Goal: Information Seeking & Learning: Stay updated

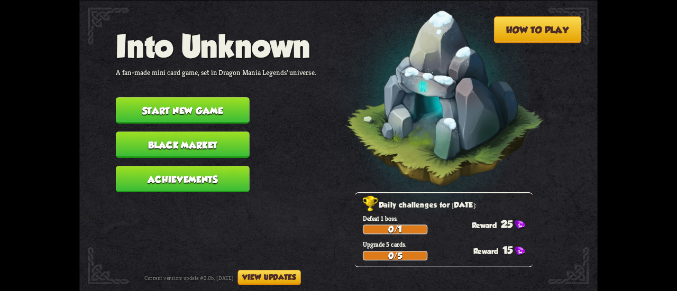
click at [300, 276] on button "View updates" at bounding box center [268, 277] width 63 height 15
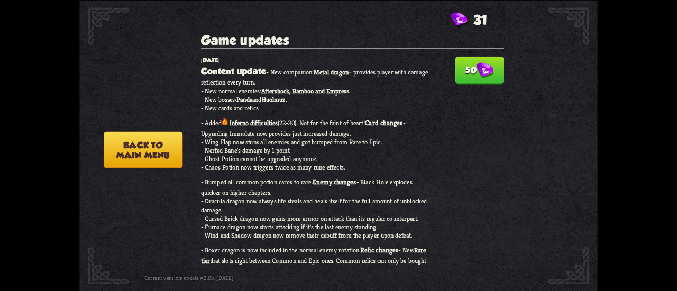
scroll to position [20, 0]
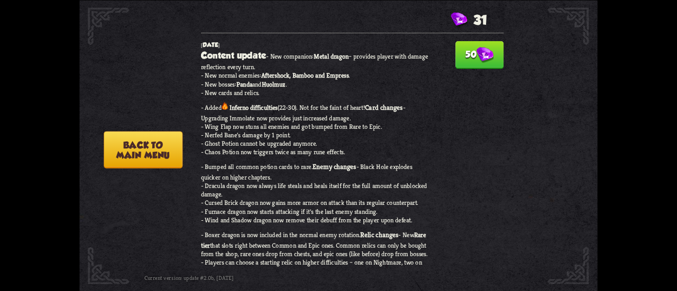
click at [483, 54] on img at bounding box center [485, 55] width 17 height 16
drag, startPoint x: 505, startPoint y: 61, endPoint x: 506, endPoint y: 69, distance: 8.0
click at [506, 69] on div "Game updates check_circle [DATE] Content update - New companion: Metal dragon –…" at bounding box center [356, 149] width 311 height 235
click at [510, 0] on div "How to play Into Unknown A fan-made mini card game, set in Dragon Mania Legends…" at bounding box center [338, 0] width 518 height 0
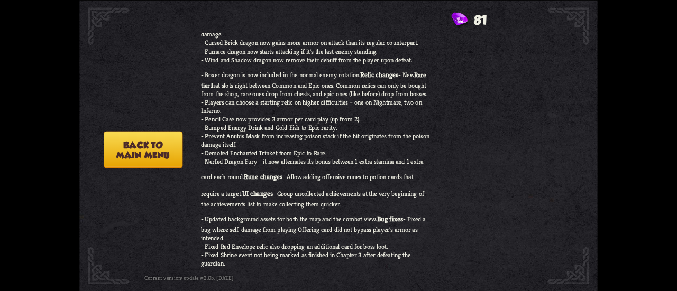
scroll to position [222, 0]
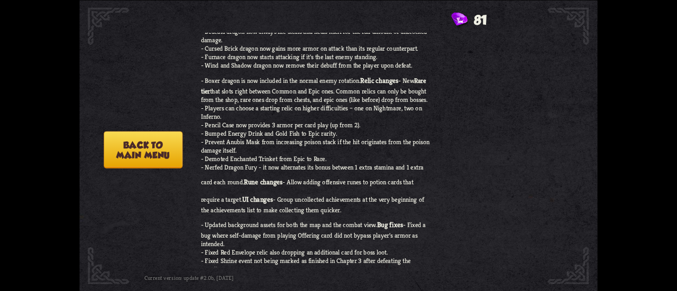
click at [506, 78] on div "Game updates check_circle [DATE] Content update - New companion: Metal dragon –…" at bounding box center [356, 149] width 311 height 235
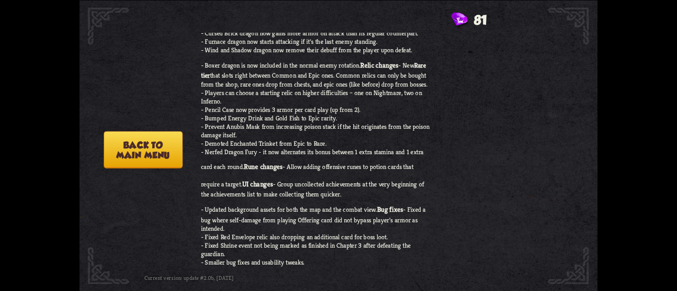
scroll to position [255, 0]
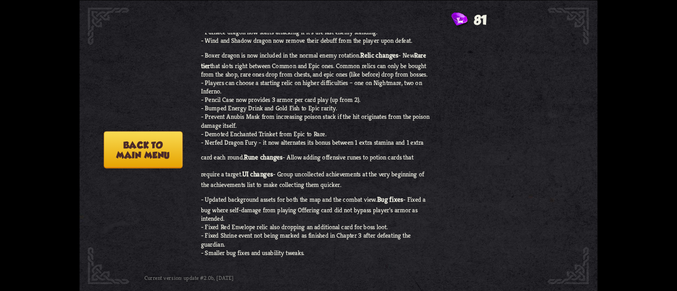
drag, startPoint x: 505, startPoint y: 78, endPoint x: 506, endPoint y: 83, distance: 5.5
click at [506, 83] on div "Game updates check_circle [DATE] Content update - New companion: Metal dragon –…" at bounding box center [356, 149] width 311 height 235
click at [505, 81] on div "Game updates check_circle [DATE] Content update - New companion: Metal dragon –…" at bounding box center [356, 149] width 311 height 235
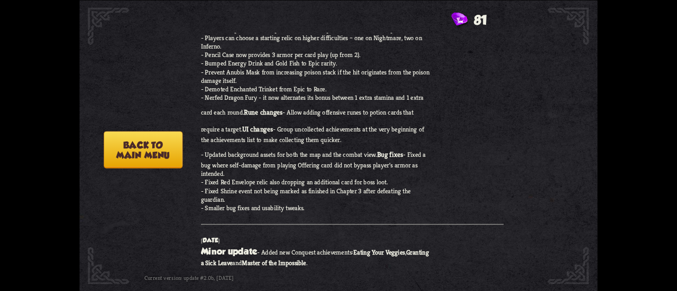
scroll to position [374, 0]
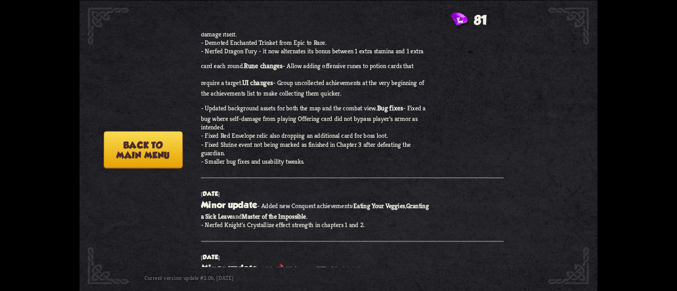
click at [141, 152] on button "Back to main menu" at bounding box center [143, 149] width 79 height 37
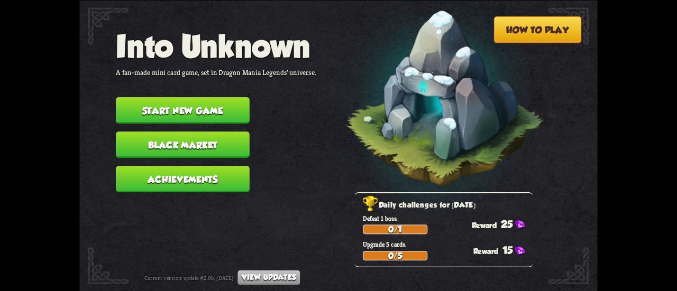
click at [201, 149] on button "Black Market" at bounding box center [183, 145] width 134 height 26
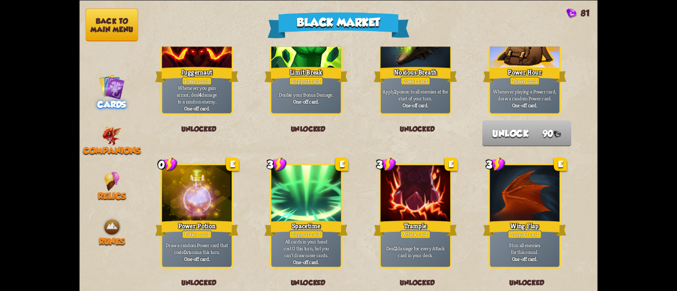
scroll to position [1100, 0]
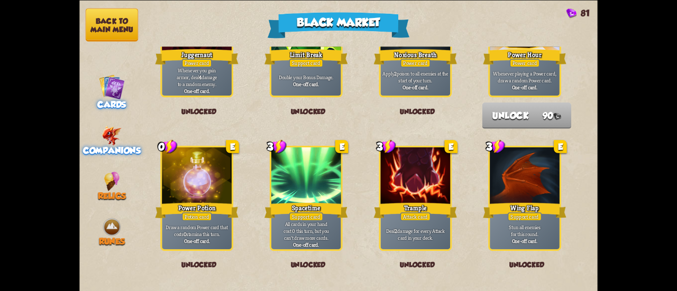
click at [106, 148] on span "Companions" at bounding box center [112, 150] width 58 height 10
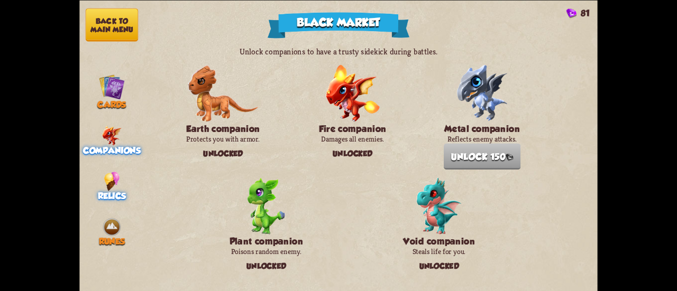
click at [104, 191] on span "Relics" at bounding box center [112, 196] width 29 height 10
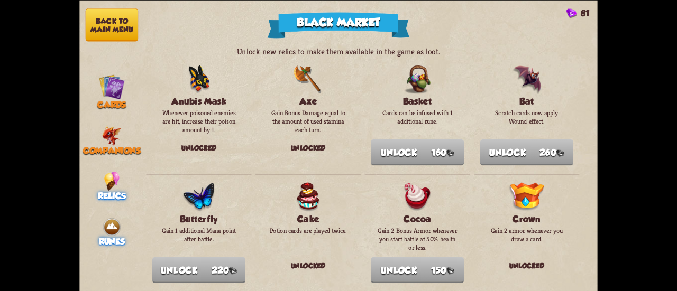
click at [97, 236] on div "Runes" at bounding box center [111, 232] width 65 height 30
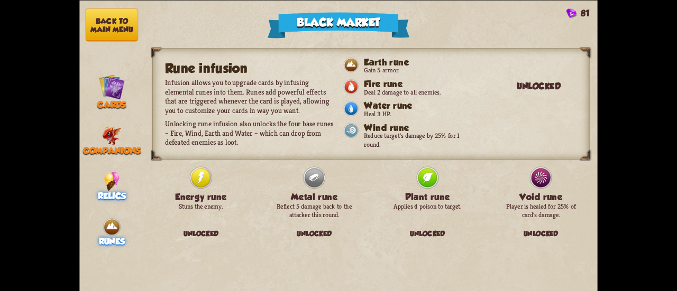
click at [107, 186] on img at bounding box center [111, 181] width 15 height 20
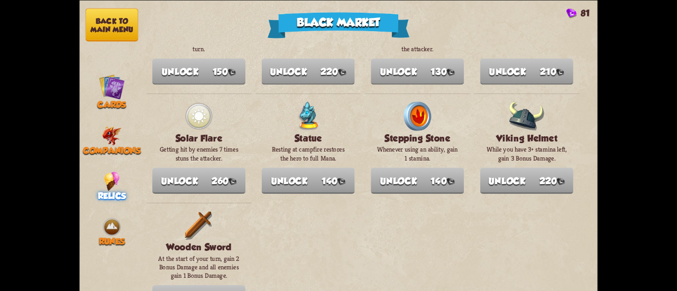
scroll to position [1204, 0]
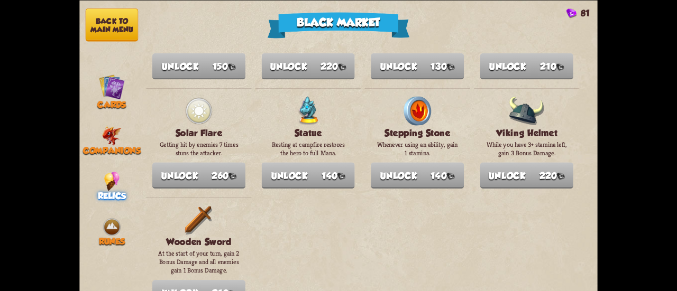
click at [112, 24] on button "Back to main menu" at bounding box center [112, 24] width 52 height 33
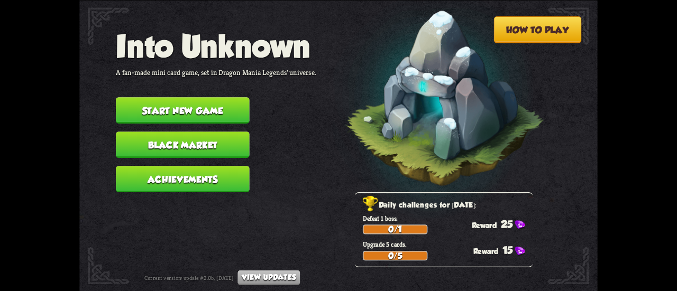
click at [300, 279] on button "View updates" at bounding box center [268, 277] width 62 height 15
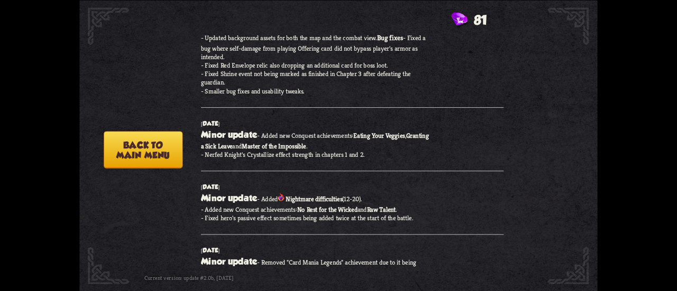
scroll to position [467, 0]
click at [149, 148] on button "Back to main menu" at bounding box center [143, 149] width 79 height 37
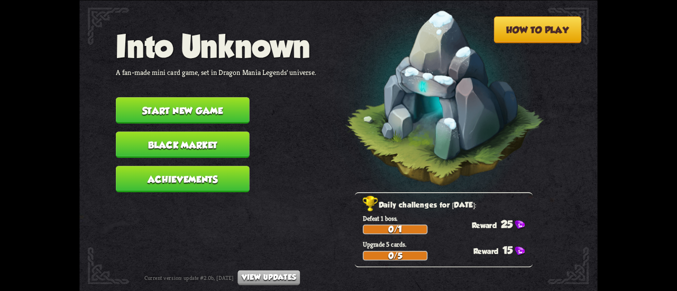
click at [185, 176] on button "Achievements" at bounding box center [183, 179] width 134 height 26
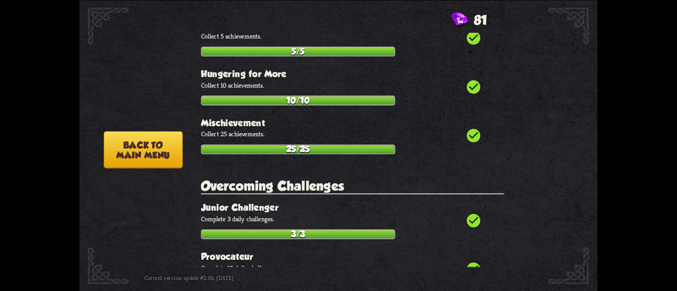
scroll to position [2874, 0]
